Goal: Task Accomplishment & Management: Complete application form

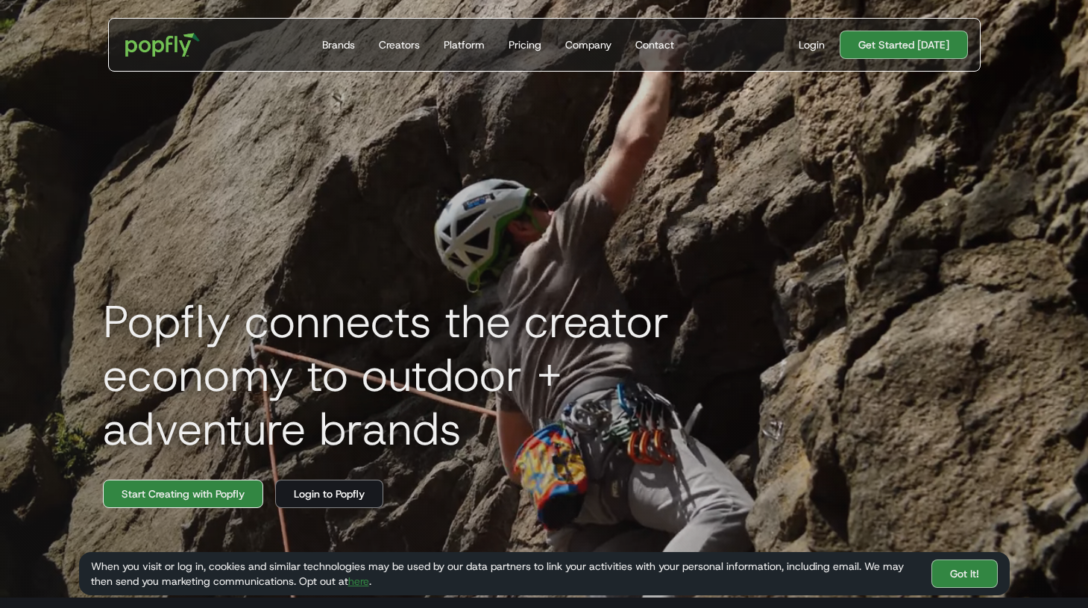
click at [204, 486] on link "Start Creating with Popfly" at bounding box center [183, 494] width 160 height 28
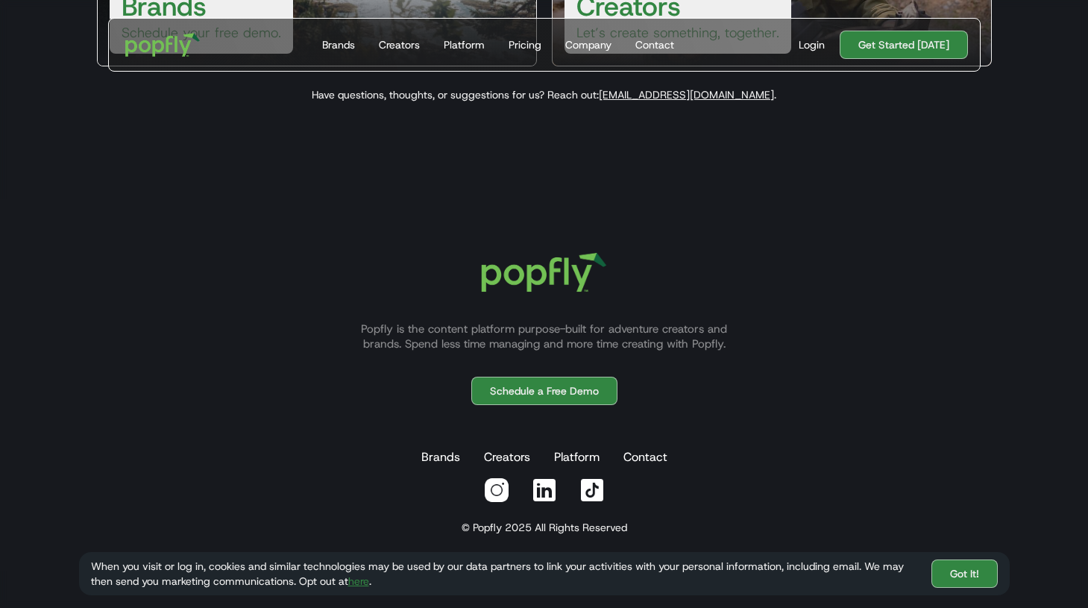
scroll to position [432, 0]
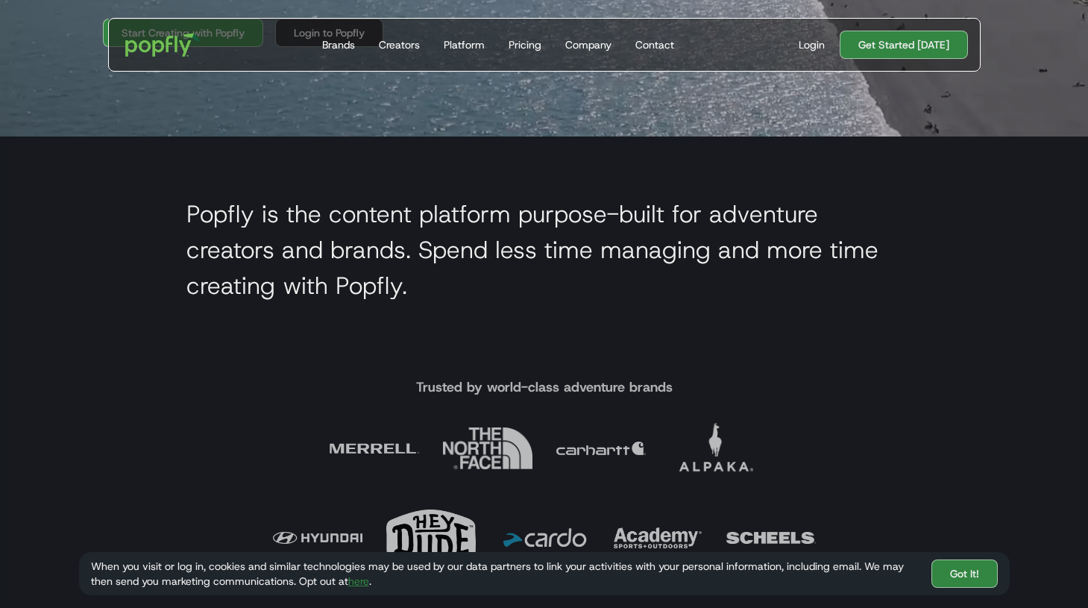
scroll to position [1117, 0]
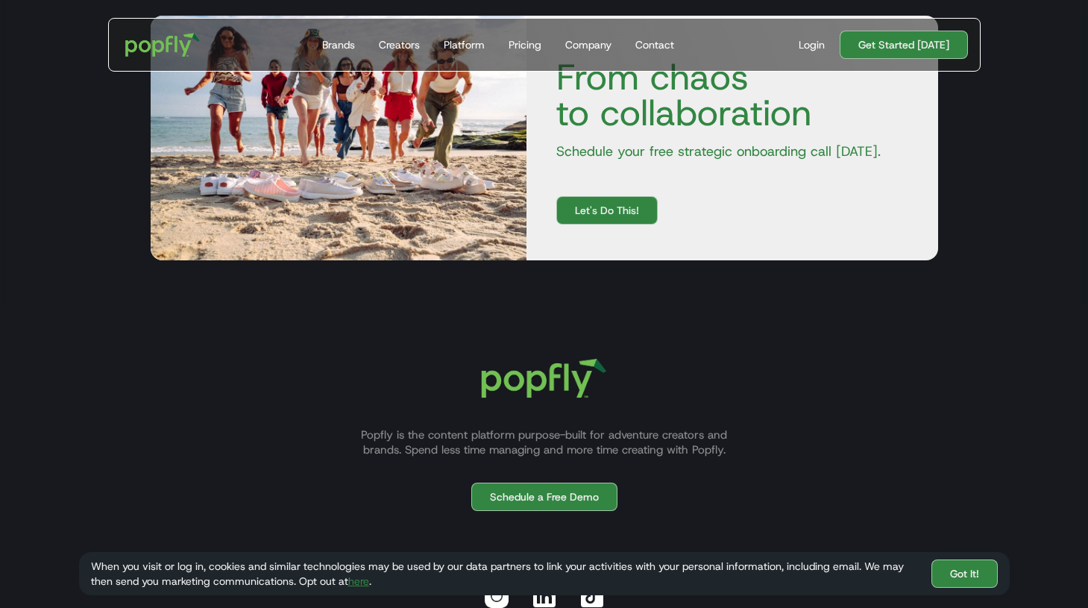
scroll to position [4784, 0]
